Goal: Task Accomplishment & Management: Manage account settings

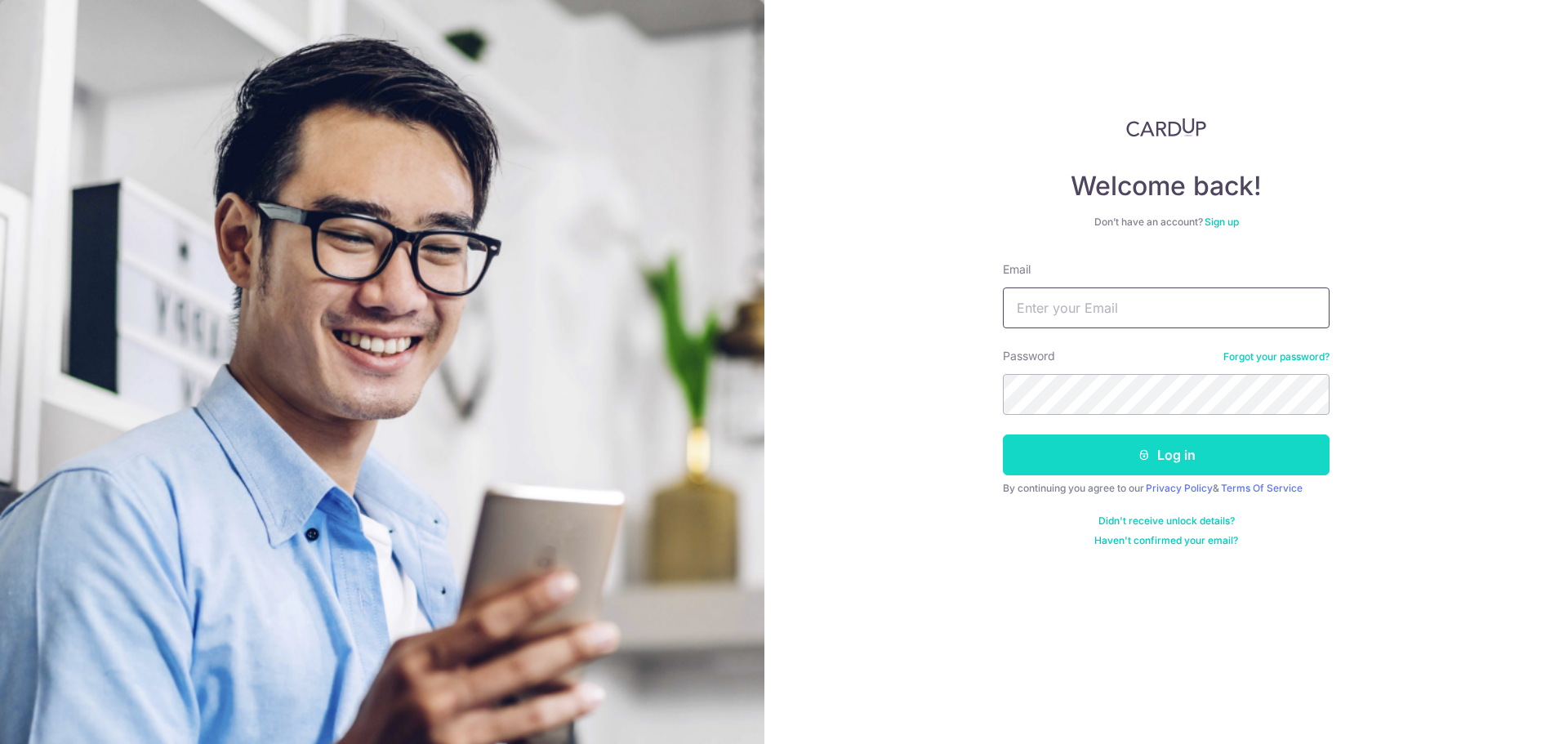
type input "[EMAIL_ADDRESS][DOMAIN_NAME]"
click at [1120, 458] on button "Log in" at bounding box center [1166, 455] width 326 height 41
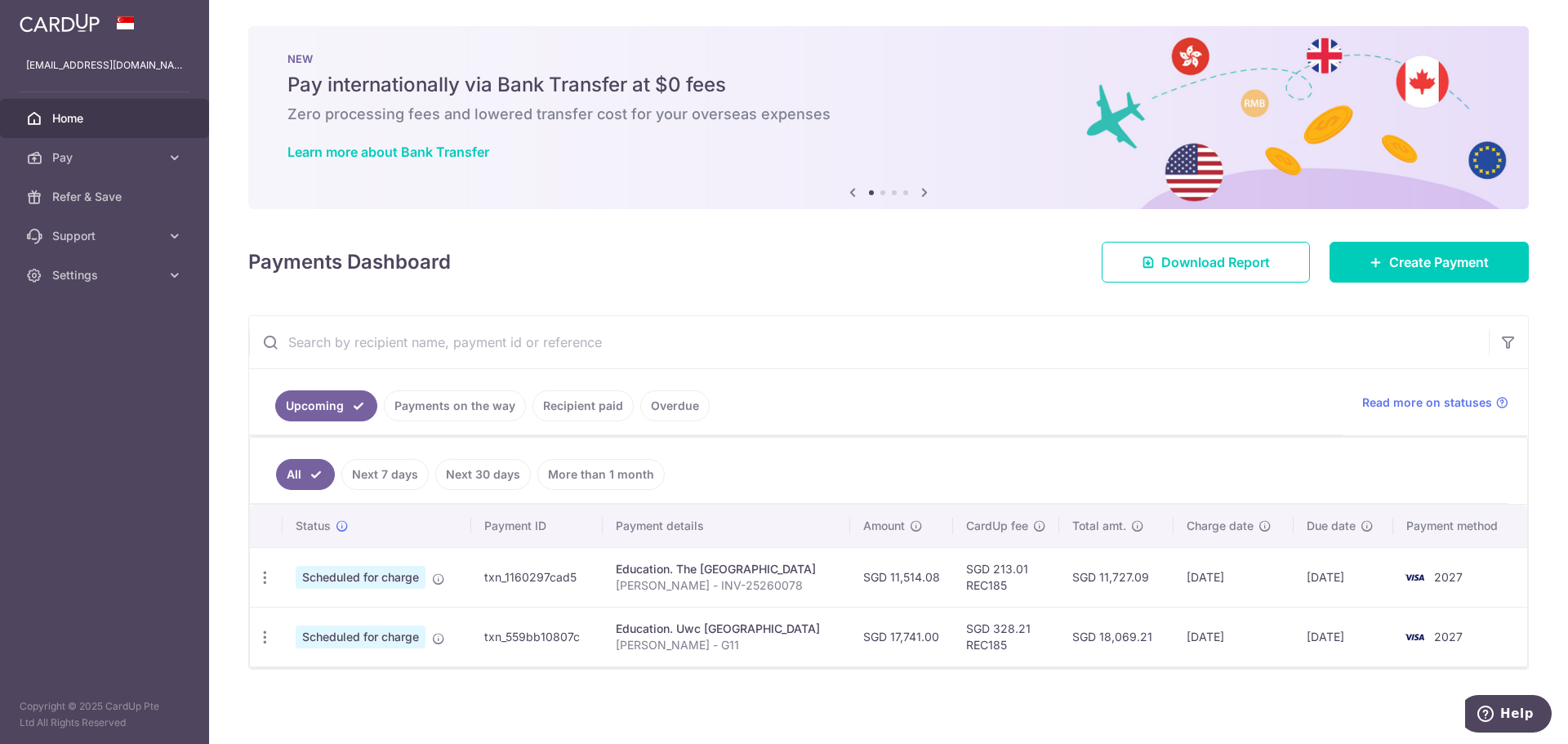
click at [903, 340] on input "text" at bounding box center [869, 342] width 1240 height 52
click at [926, 193] on icon at bounding box center [924, 193] width 19 height 20
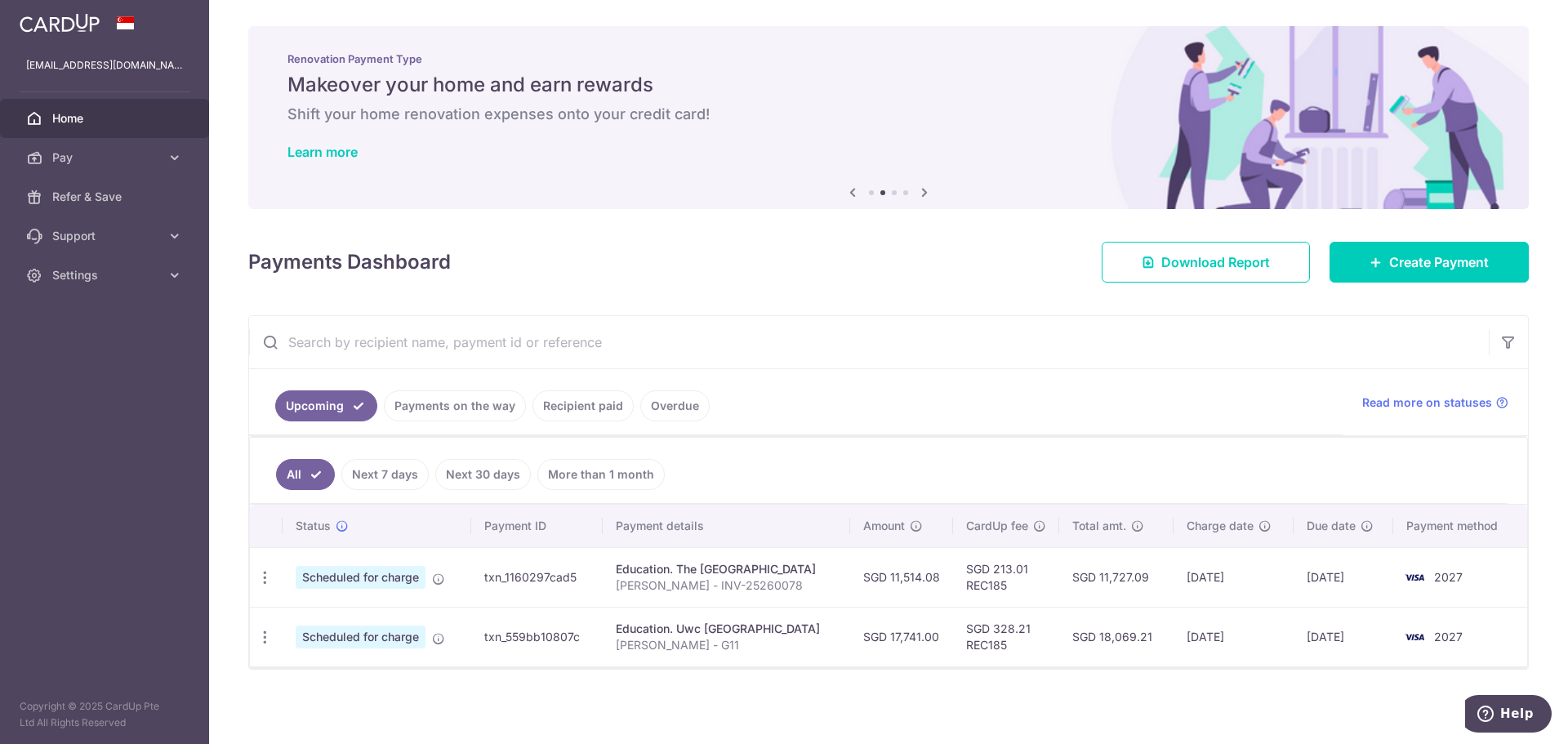
click at [345, 142] on div "Renovation Payment Type Makeover your home and earn rewards Shift your home ren…" at bounding box center [888, 108] width 1281 height 163
click at [336, 156] on link "Learn more" at bounding box center [323, 151] width 71 height 16
click at [924, 193] on icon at bounding box center [924, 193] width 19 height 20
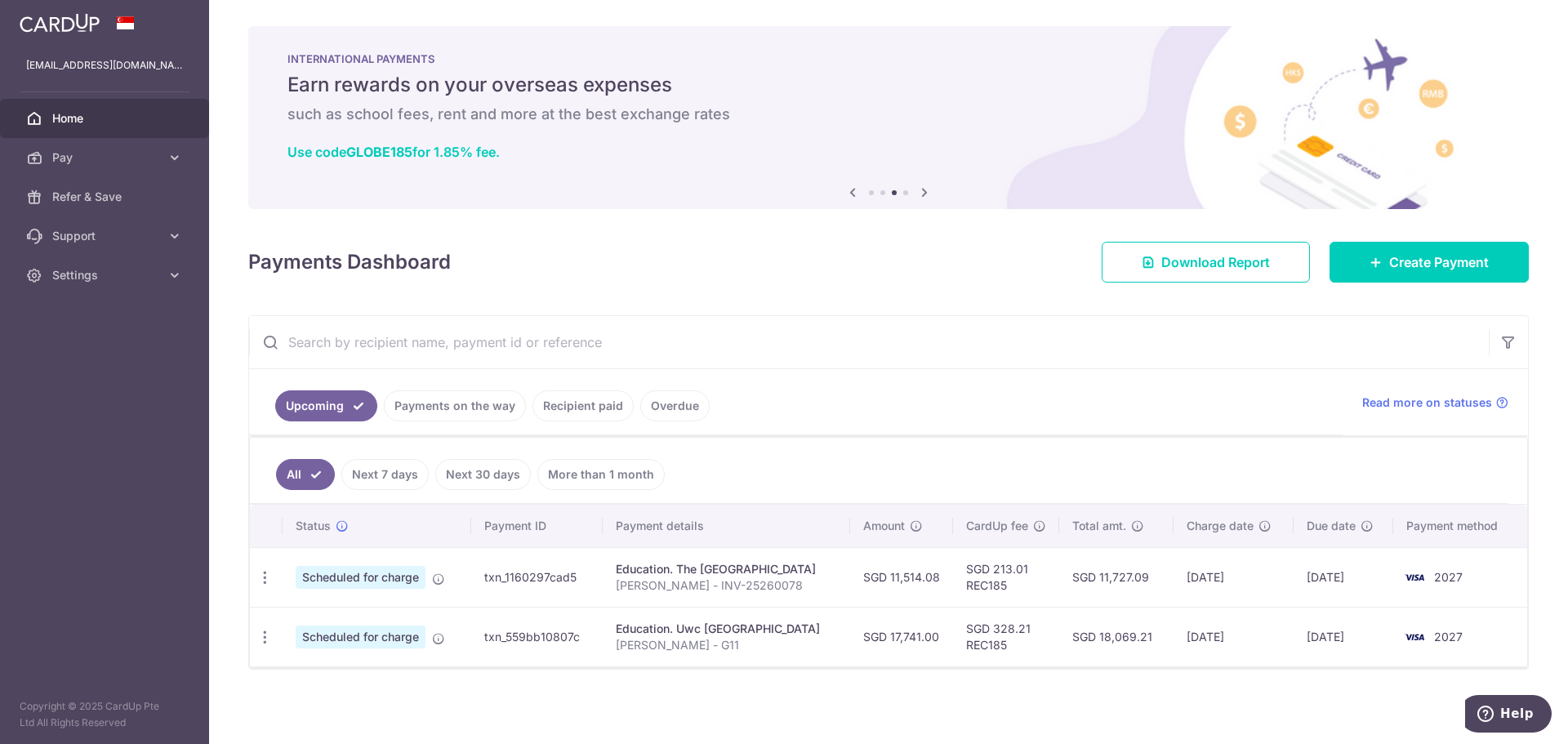
click at [924, 193] on icon at bounding box center [924, 193] width 19 height 20
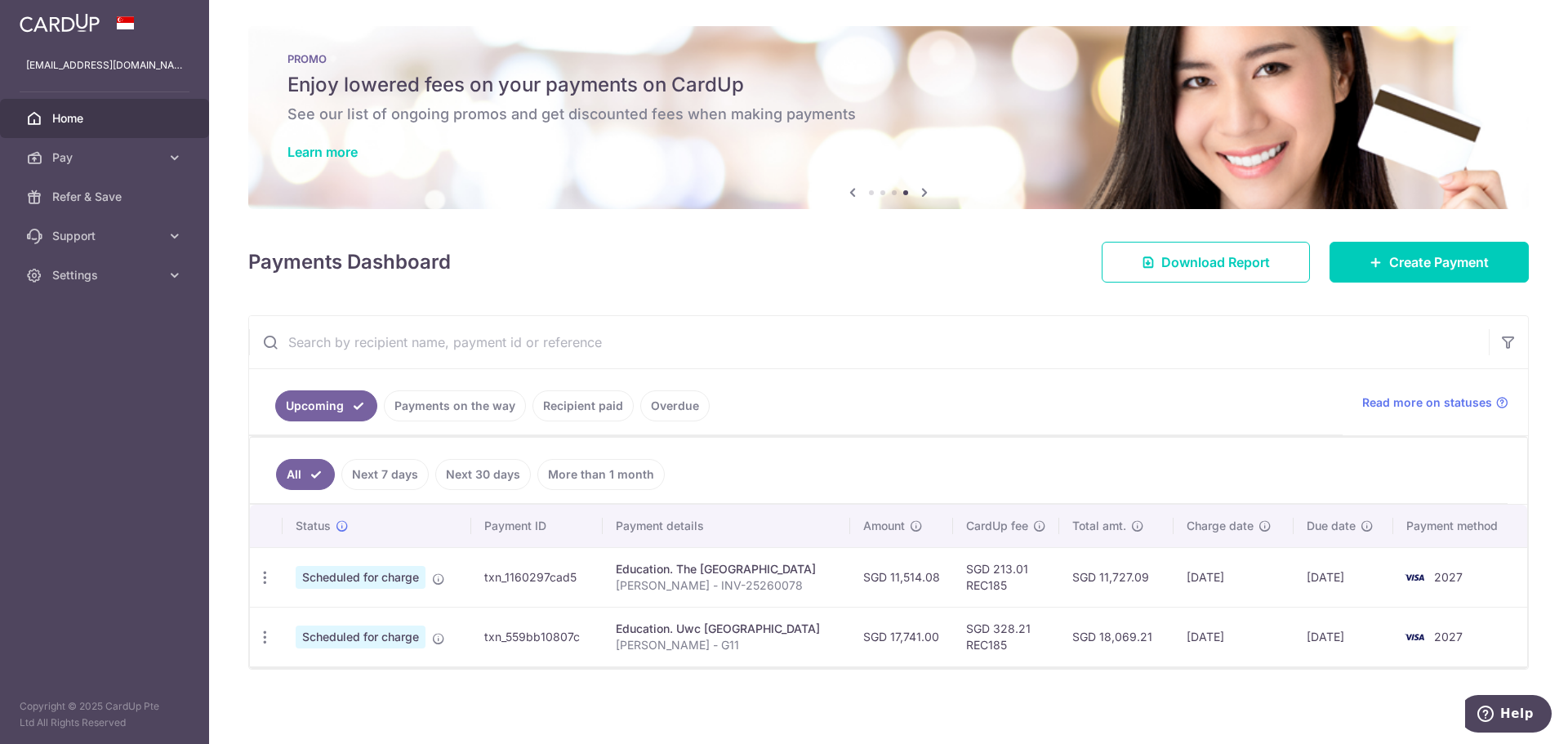
click at [565, 71] on h5 "Enjoy lowered fees on your payments on CardUp" at bounding box center [888, 84] width 1202 height 26
click at [343, 155] on link "Learn more" at bounding box center [323, 151] width 71 height 16
click at [318, 106] on h6 "See our list of ongoing promos and get discounted fees when making payments" at bounding box center [888, 113] width 1202 height 19
click at [300, 150] on link "Learn more" at bounding box center [323, 151] width 71 height 16
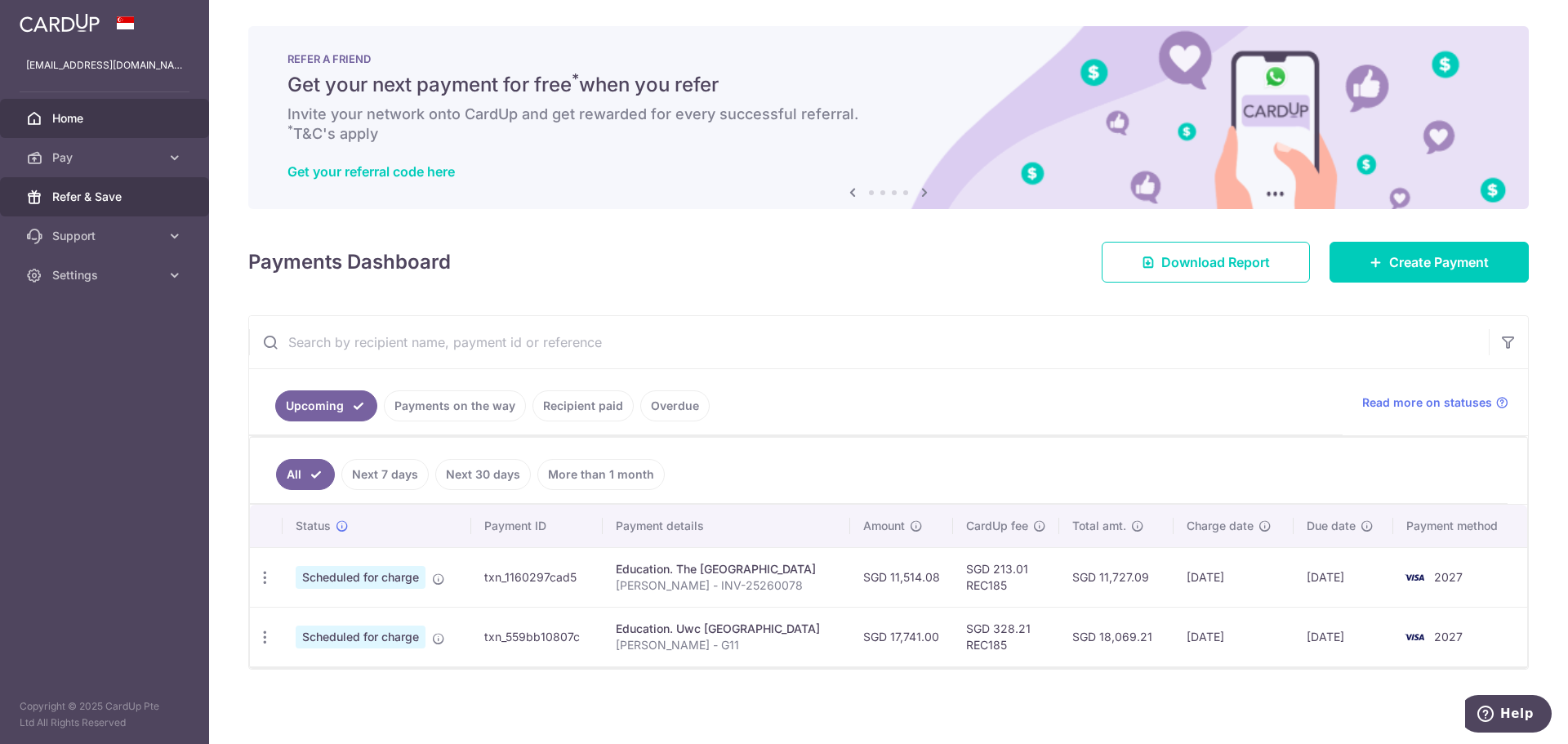
click at [152, 204] on span "Refer & Save" at bounding box center [106, 196] width 108 height 16
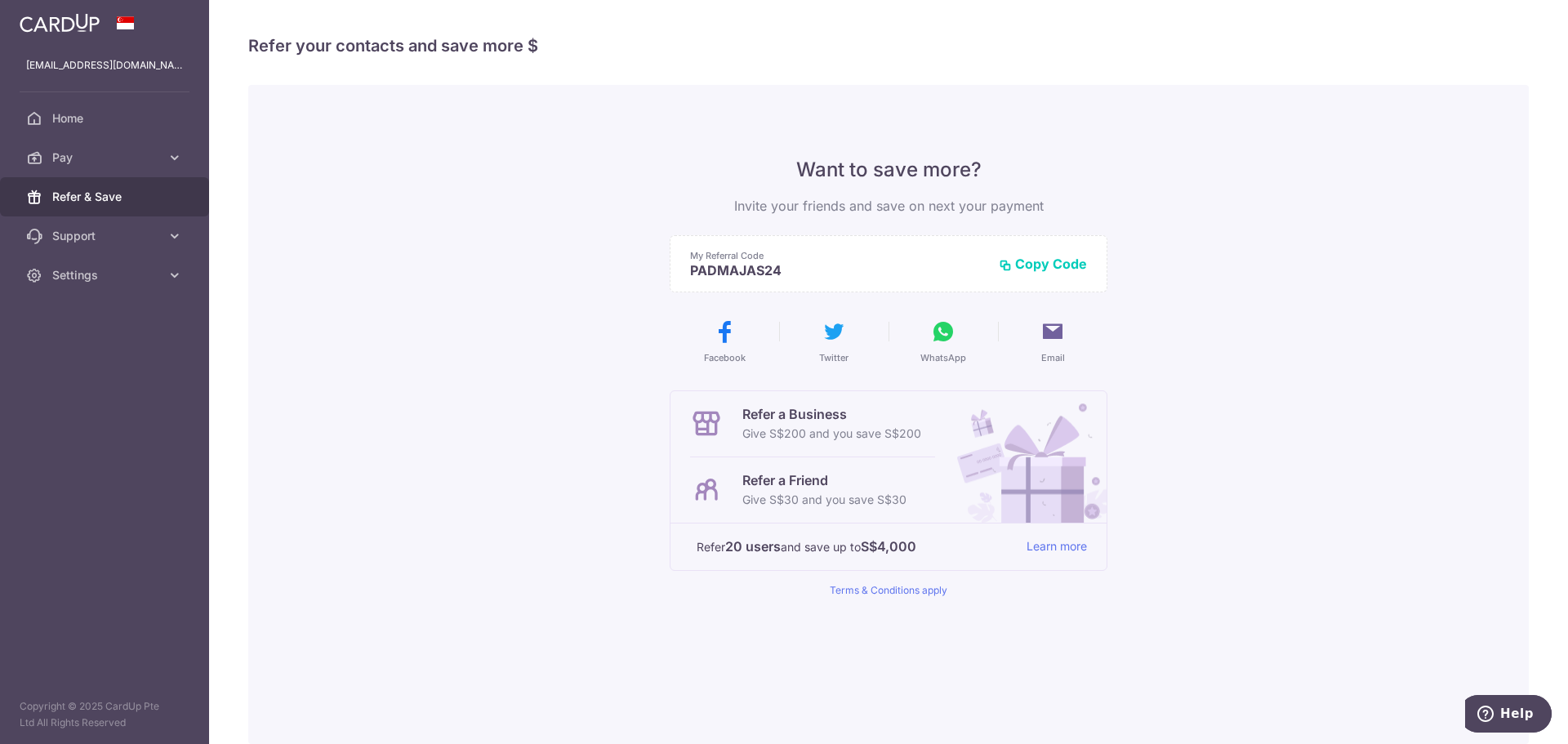
click at [1051, 493] on img at bounding box center [1025, 456] width 165 height 131
click at [880, 596] on p "Terms & Conditions apply" at bounding box center [888, 590] width 437 height 13
click at [884, 586] on link "Terms & Conditions apply" at bounding box center [889, 589] width 118 height 13
click at [1045, 261] on button "Copy Code" at bounding box center [1043, 263] width 88 height 16
click at [50, 119] on link "Home" at bounding box center [104, 118] width 209 height 40
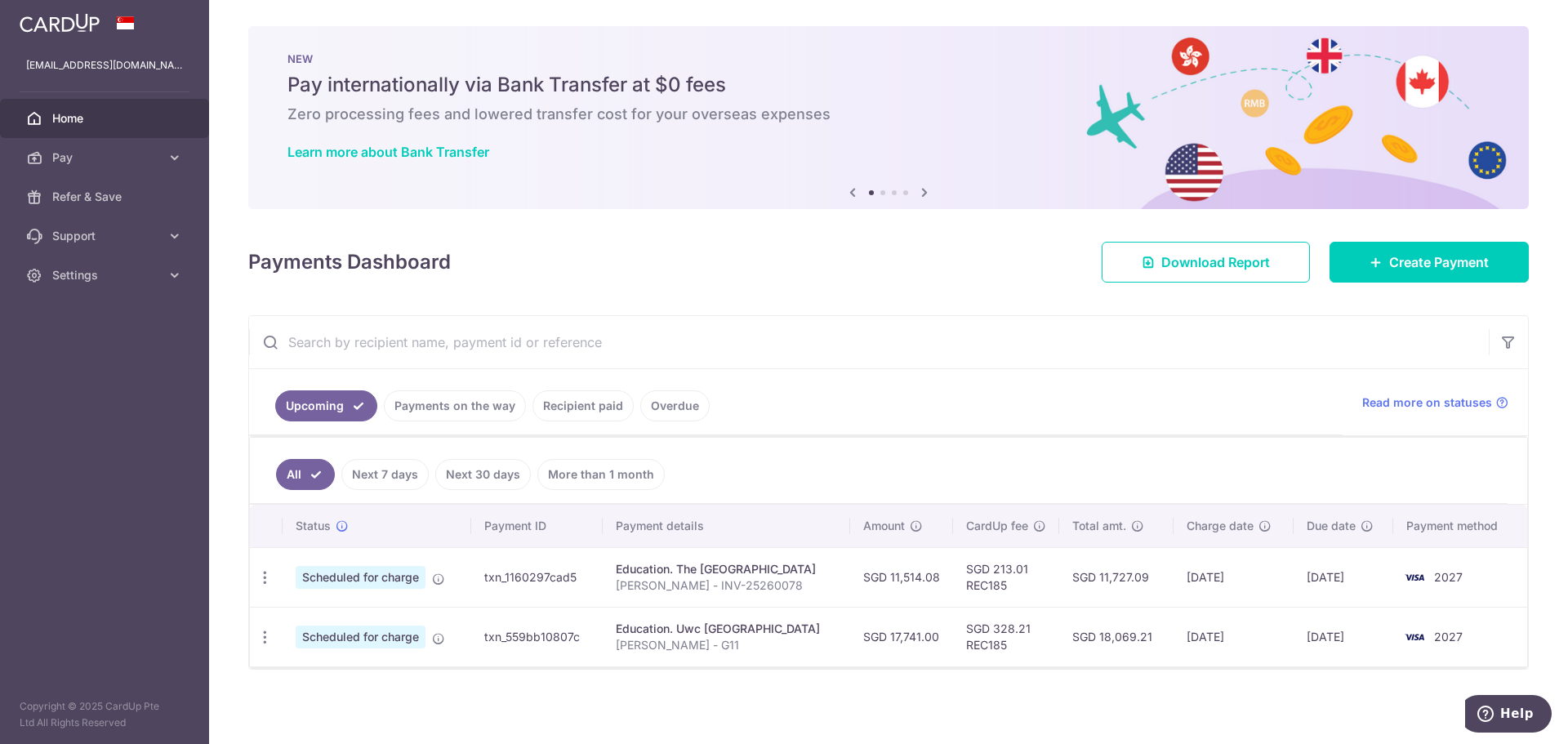
click at [882, 194] on li at bounding box center [883, 193] width 5 height 5
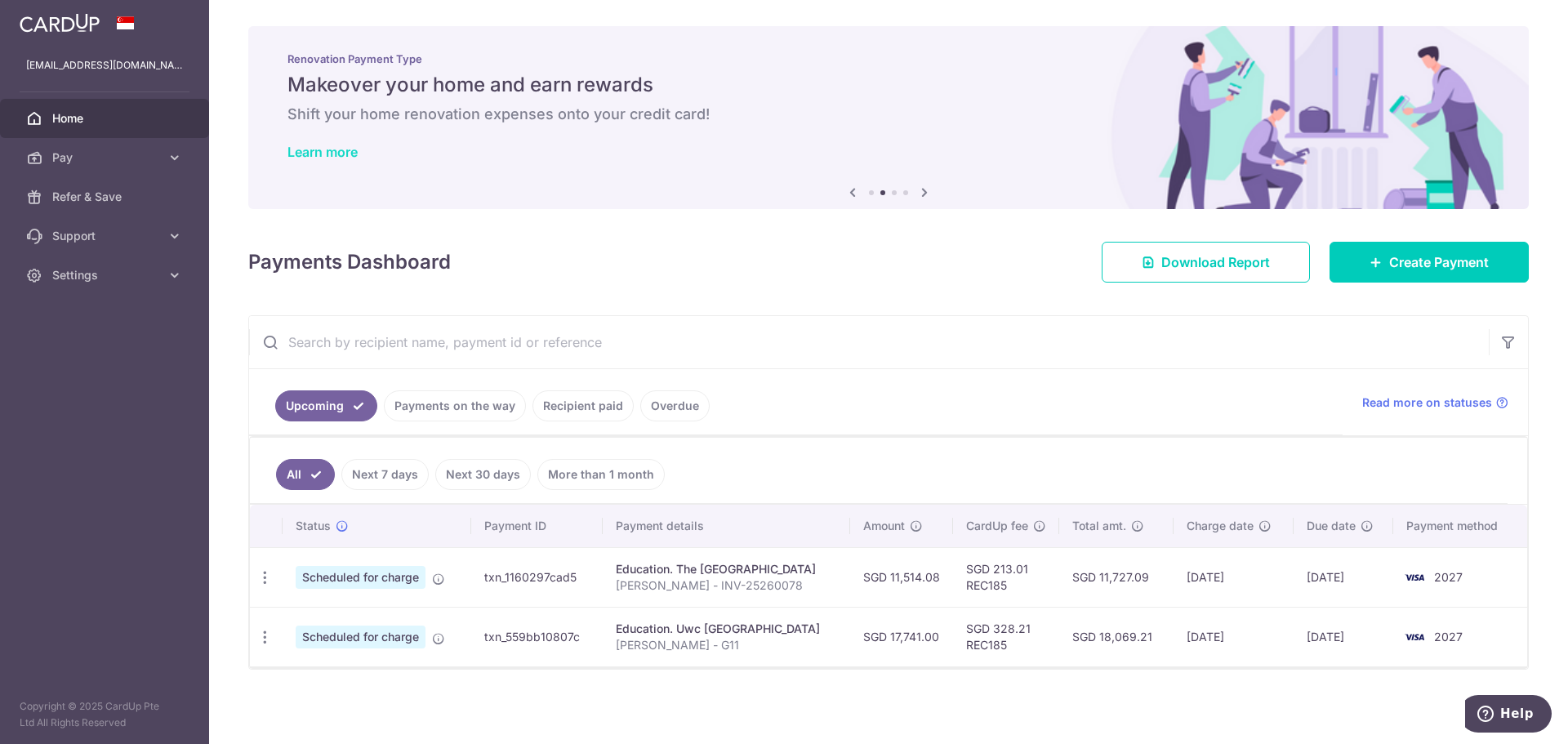
click at [337, 155] on link "Learn more" at bounding box center [323, 151] width 71 height 16
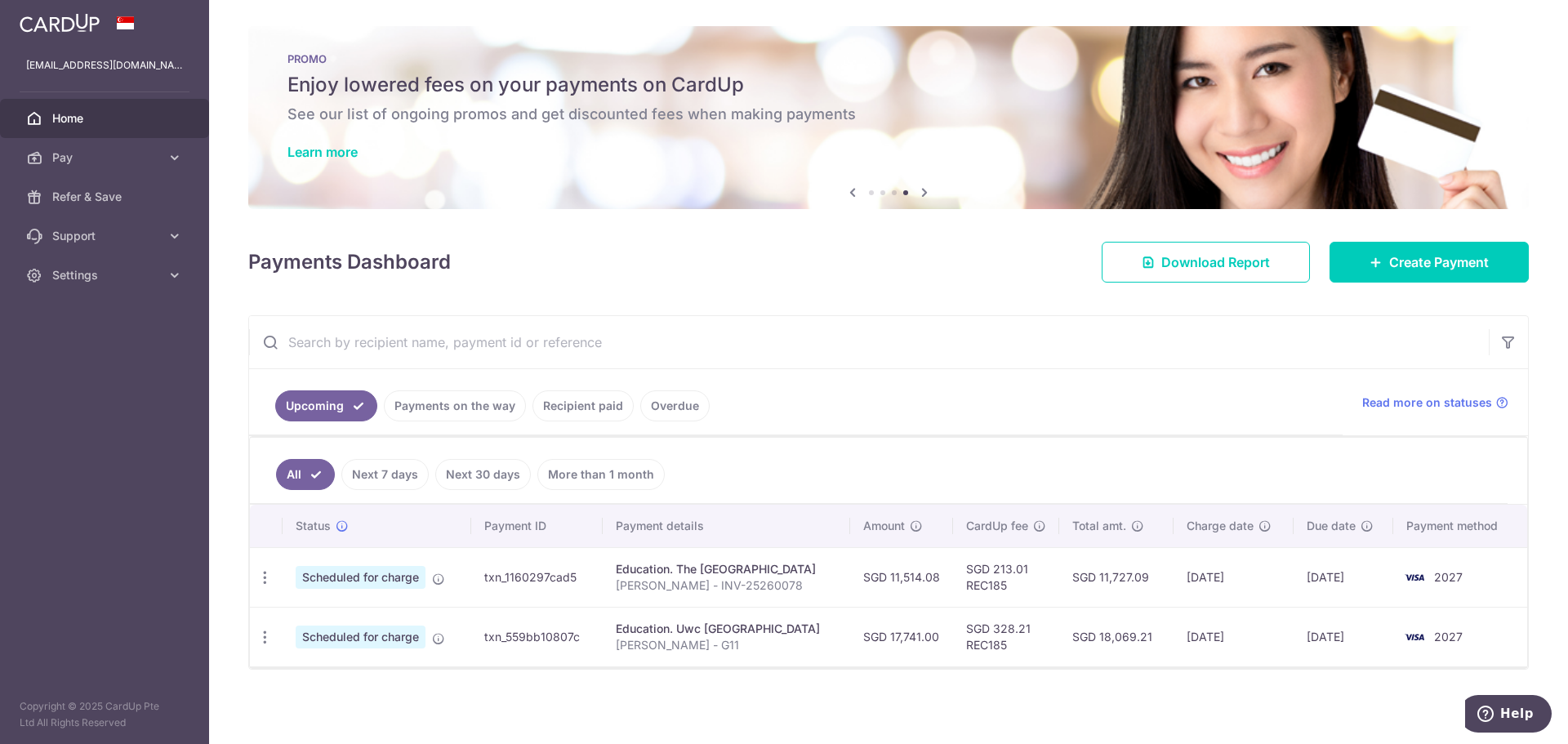
click at [869, 193] on li at bounding box center [871, 193] width 5 height 5
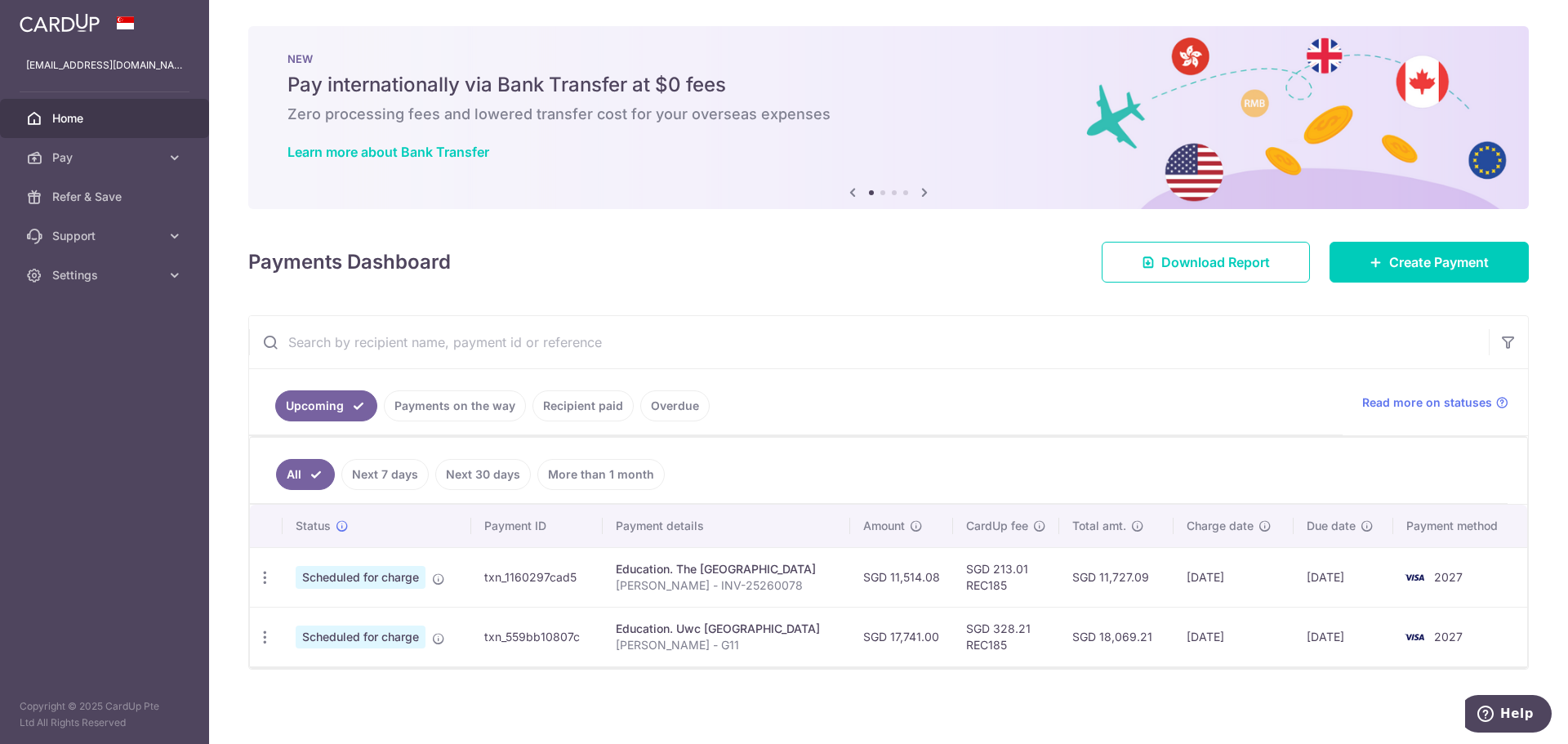
click at [882, 193] on li at bounding box center [883, 193] width 5 height 5
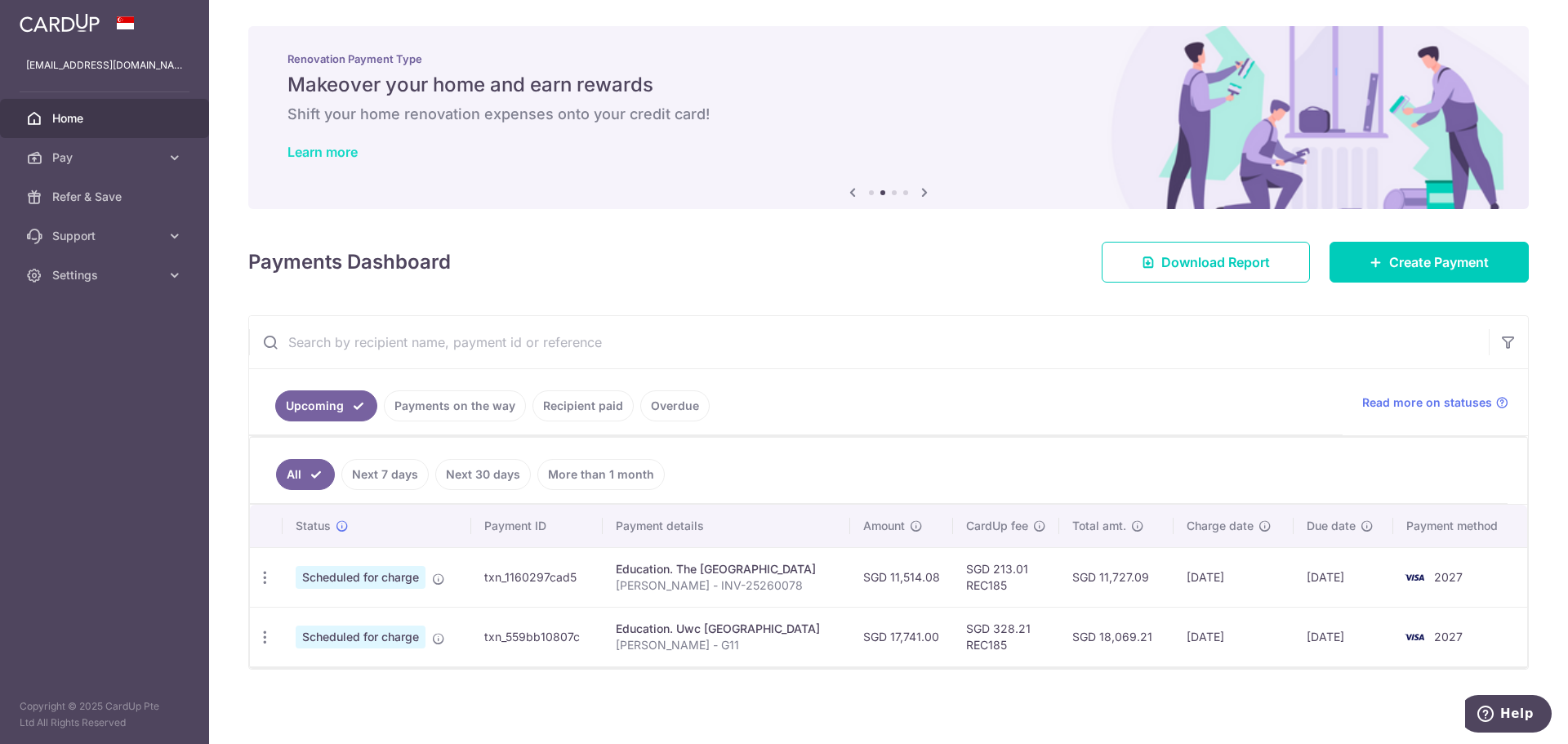
click at [320, 153] on link "Learn more" at bounding box center [323, 151] width 71 height 16
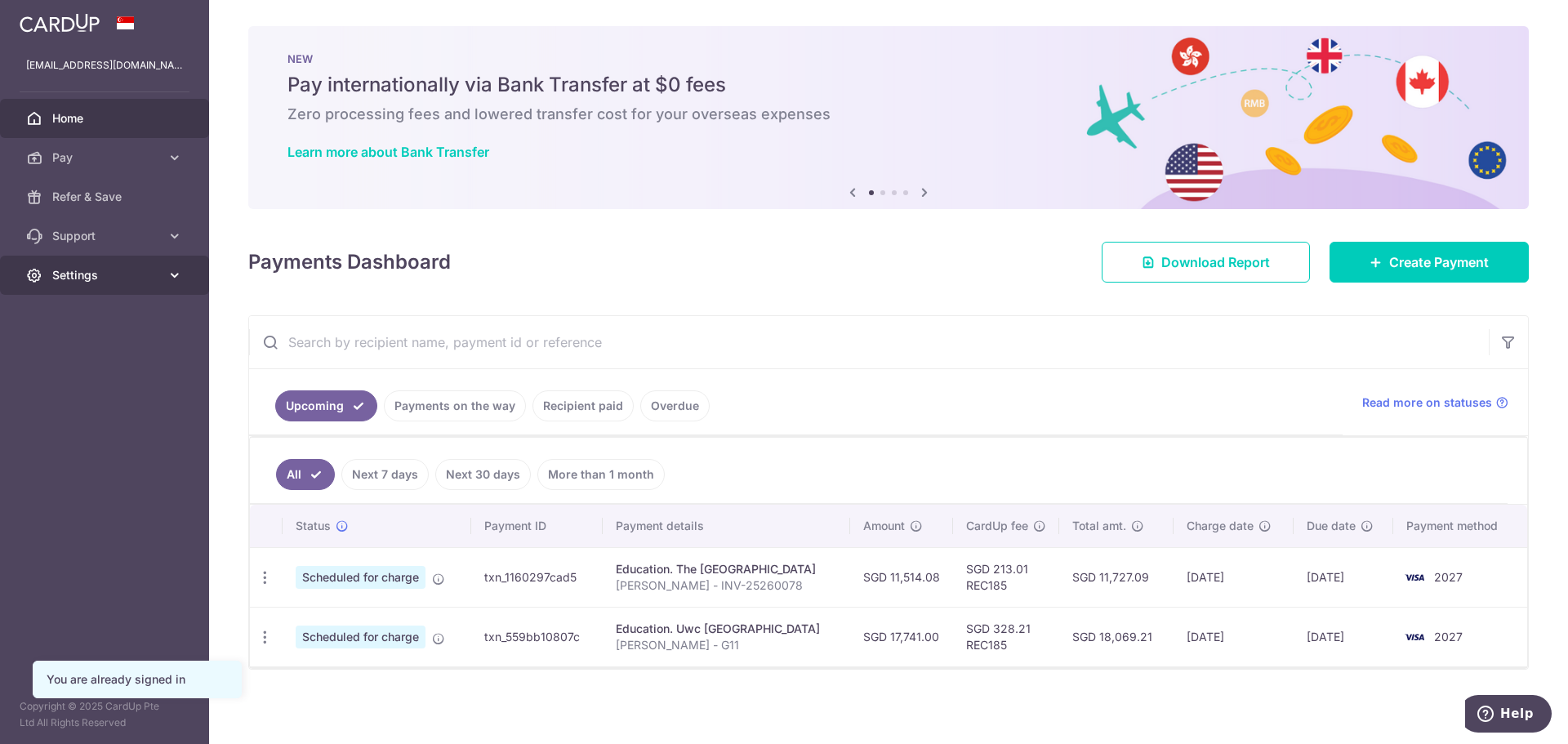
click at [167, 276] on icon at bounding box center [174, 275] width 16 height 16
click at [72, 358] on span "Logout" at bounding box center [106, 353] width 108 height 16
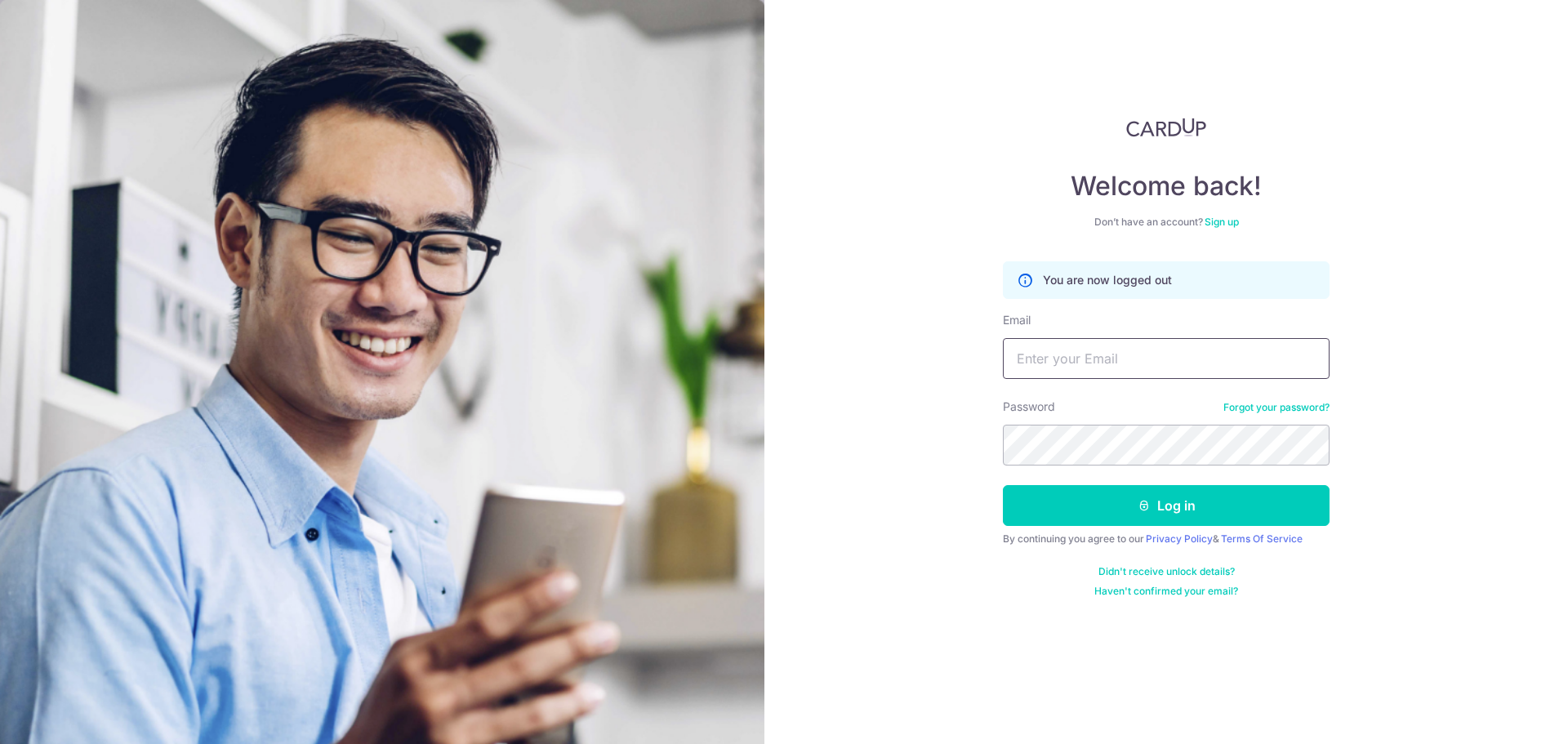
type input "[EMAIL_ADDRESS][DOMAIN_NAME]"
click at [1225, 219] on link "Sign up" at bounding box center [1221, 221] width 34 height 13
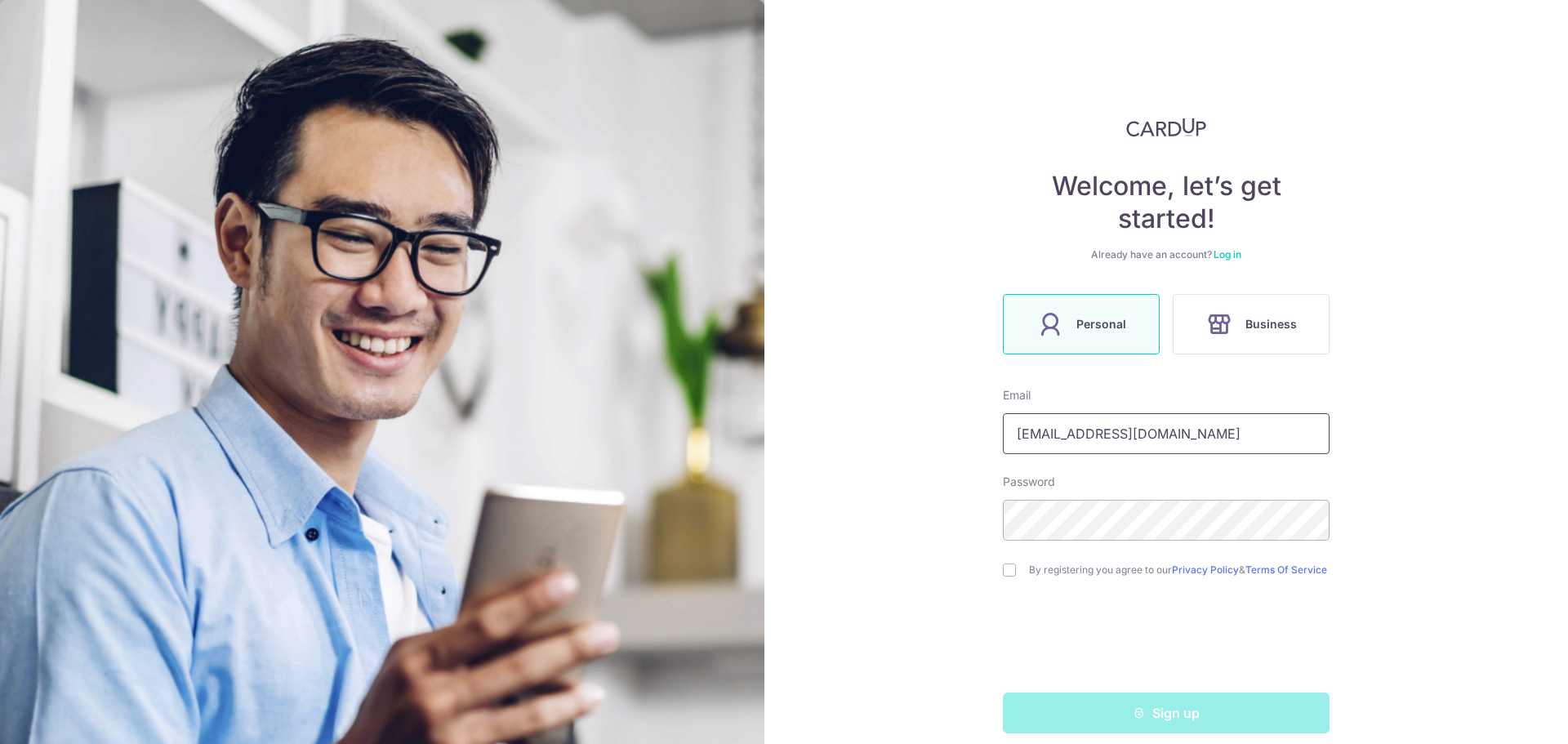
click at [1198, 439] on input "[EMAIL_ADDRESS][DOMAIN_NAME]" at bounding box center [1166, 433] width 326 height 41
type input "s"
click at [983, 584] on div "Welcome, let’s get started! Already have an account? Log in Personal Business E…" at bounding box center [1166, 372] width 803 height 744
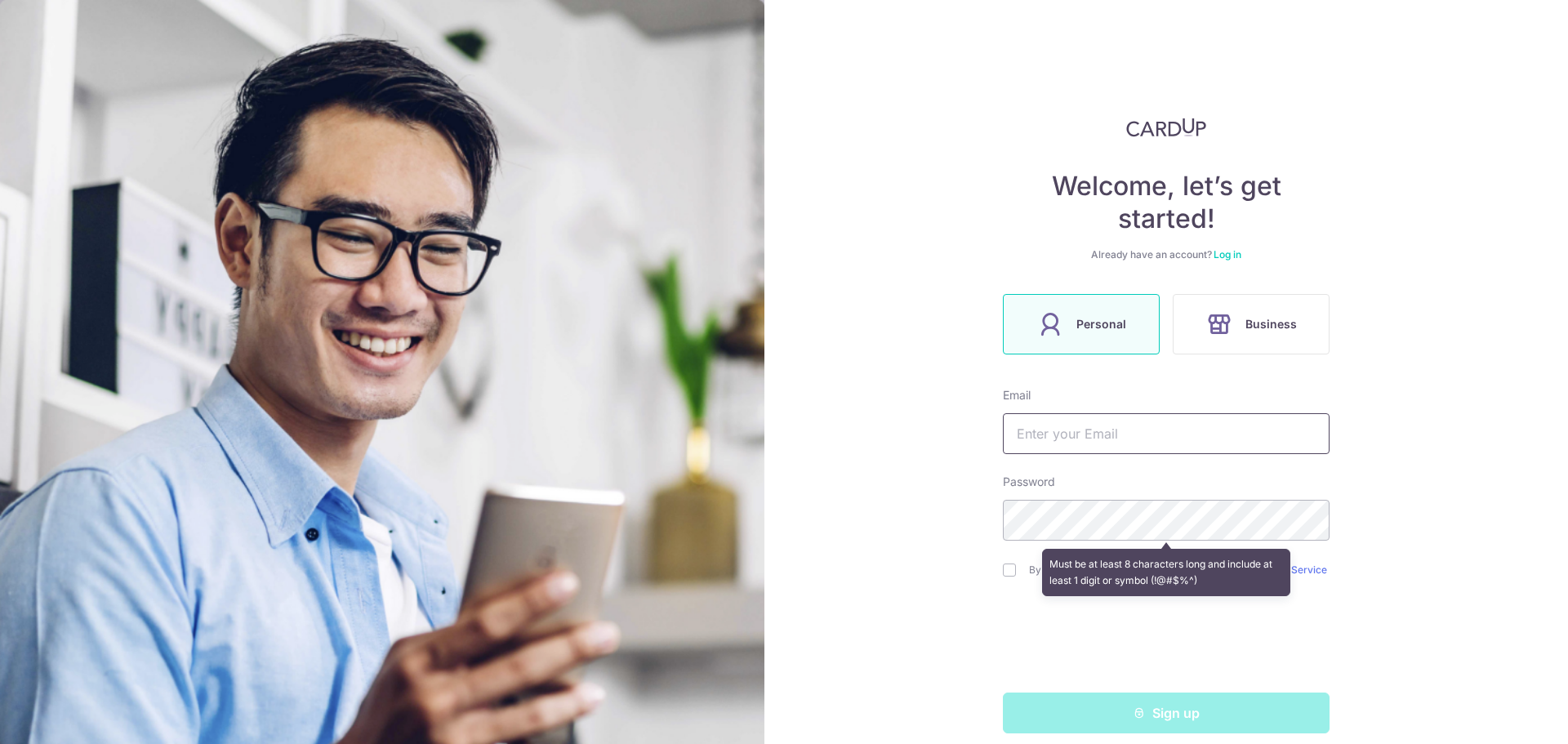
click at [1152, 433] on input "text" at bounding box center [1166, 433] width 326 height 41
type input "hydseas"
